Goal: Find specific page/section: Find specific page/section

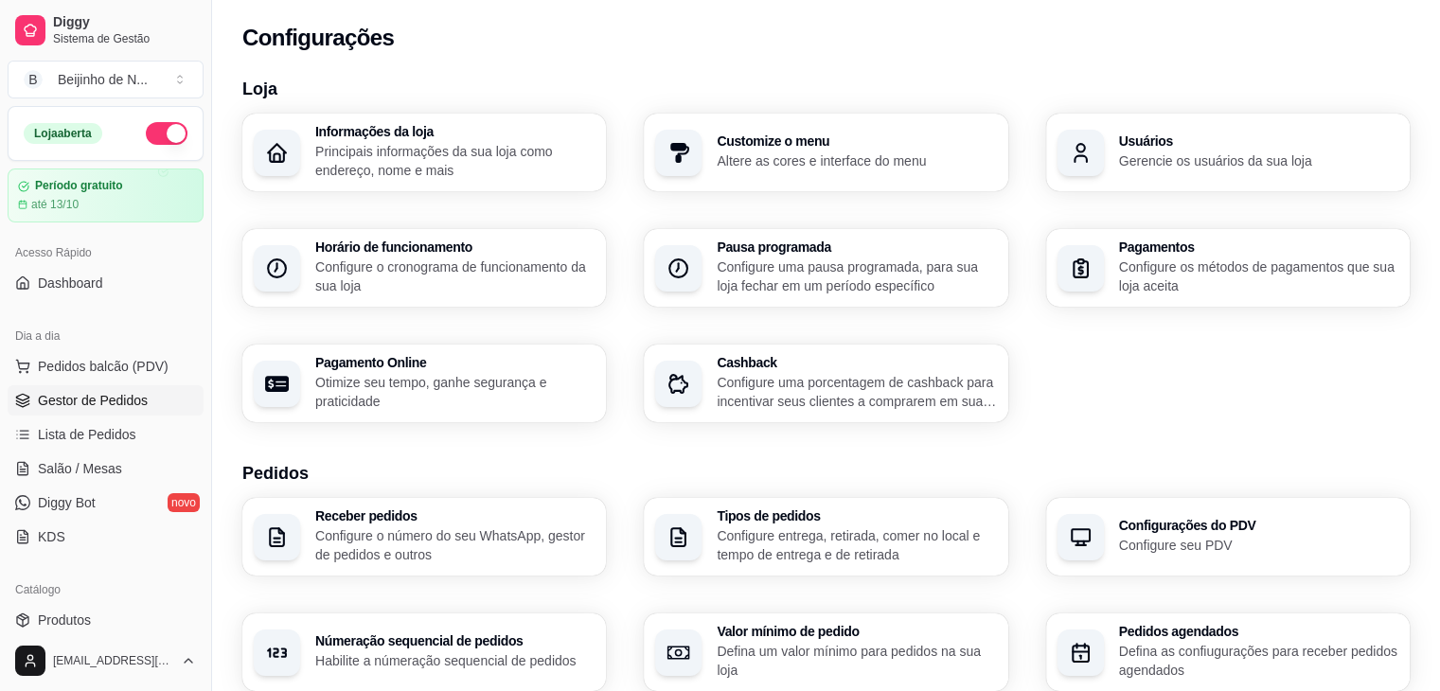
click at [133, 404] on span "Gestor de Pedidos" at bounding box center [93, 400] width 110 height 19
click at [131, 399] on span "Gestor de Pedidos" at bounding box center [93, 400] width 110 height 19
